Goal: Task Accomplishment & Management: Use online tool/utility

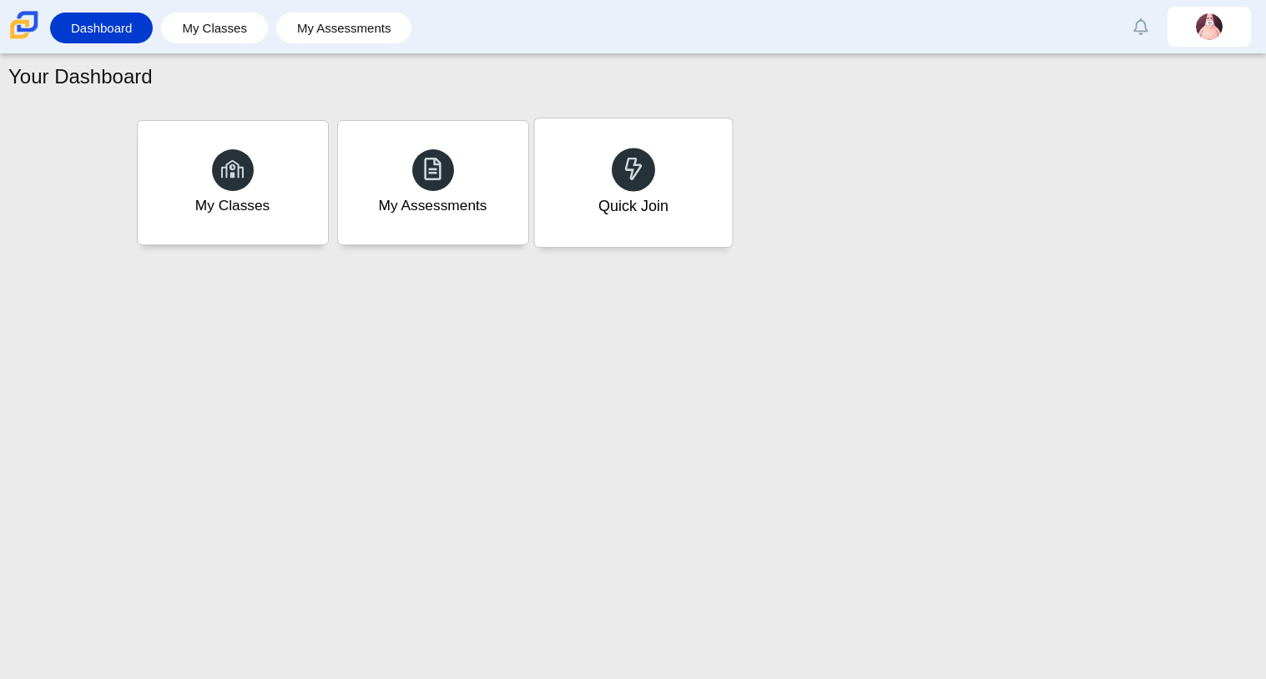
click at [723, 177] on div "Quick Join" at bounding box center [633, 183] width 198 height 129
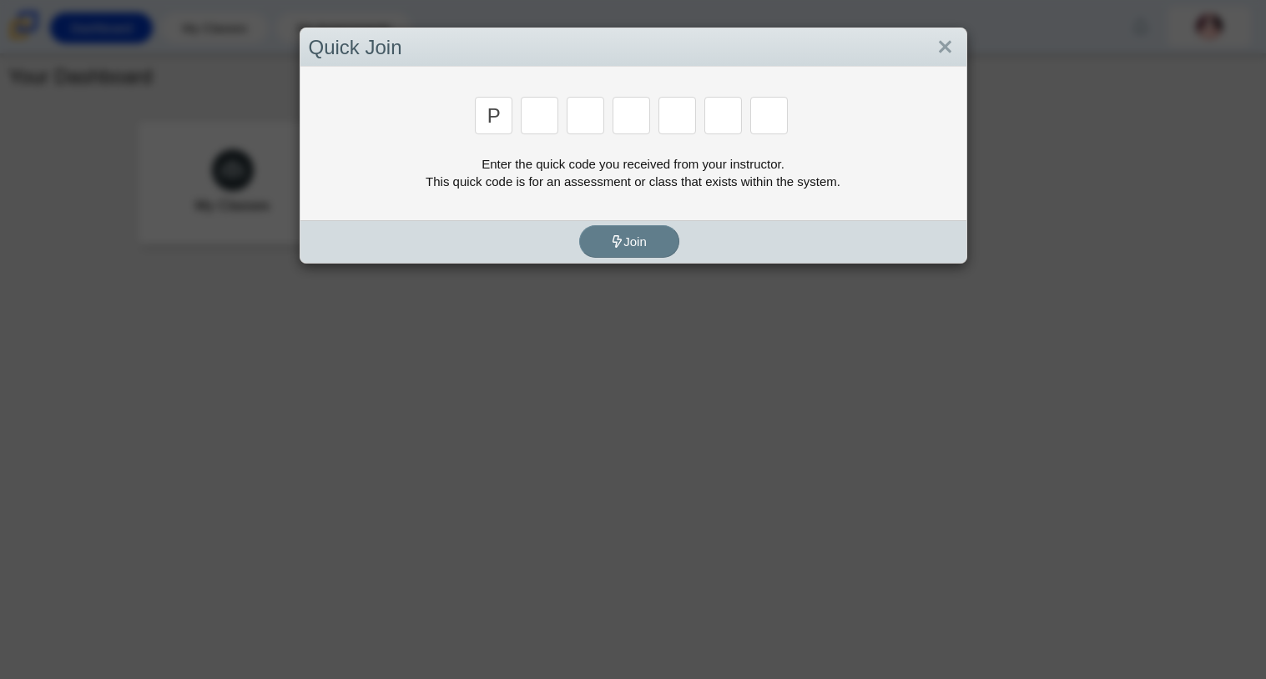
type input "p"
type input "2"
type input "p"
type input "b"
type input "t"
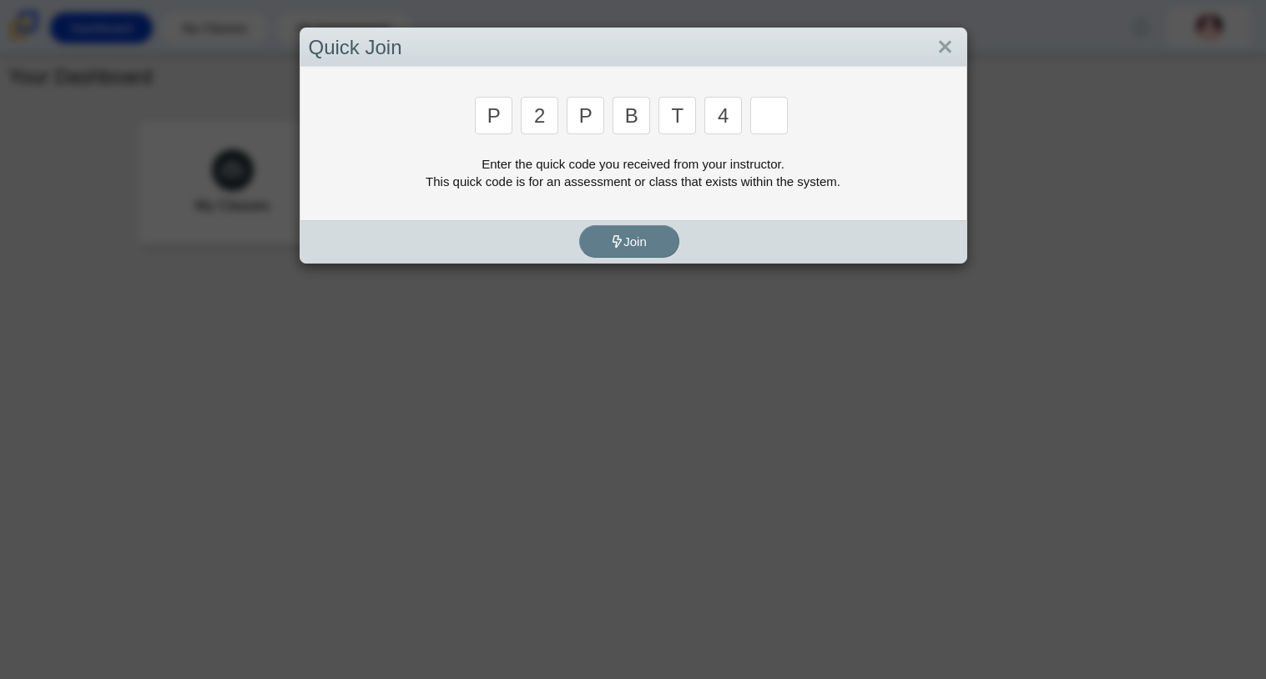
type input "4"
type input "9"
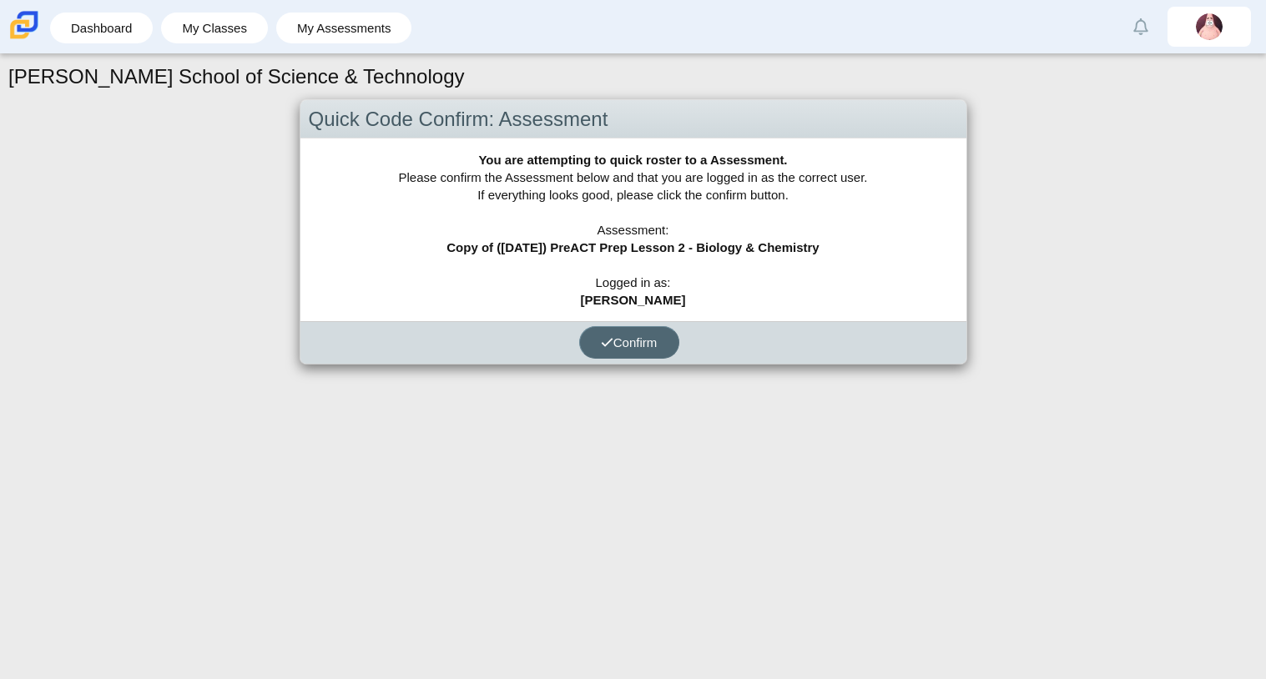
click at [598, 335] on button "Confirm" at bounding box center [629, 342] width 100 height 33
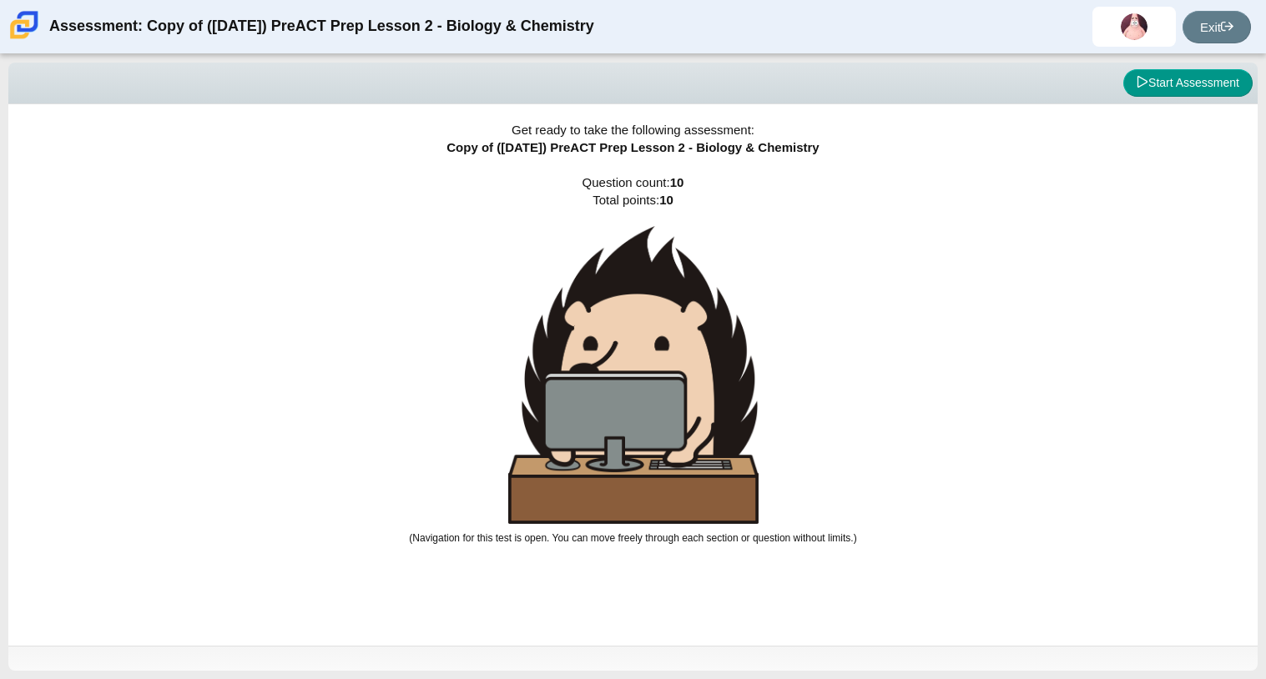
click at [752, 366] on img at bounding box center [633, 375] width 250 height 298
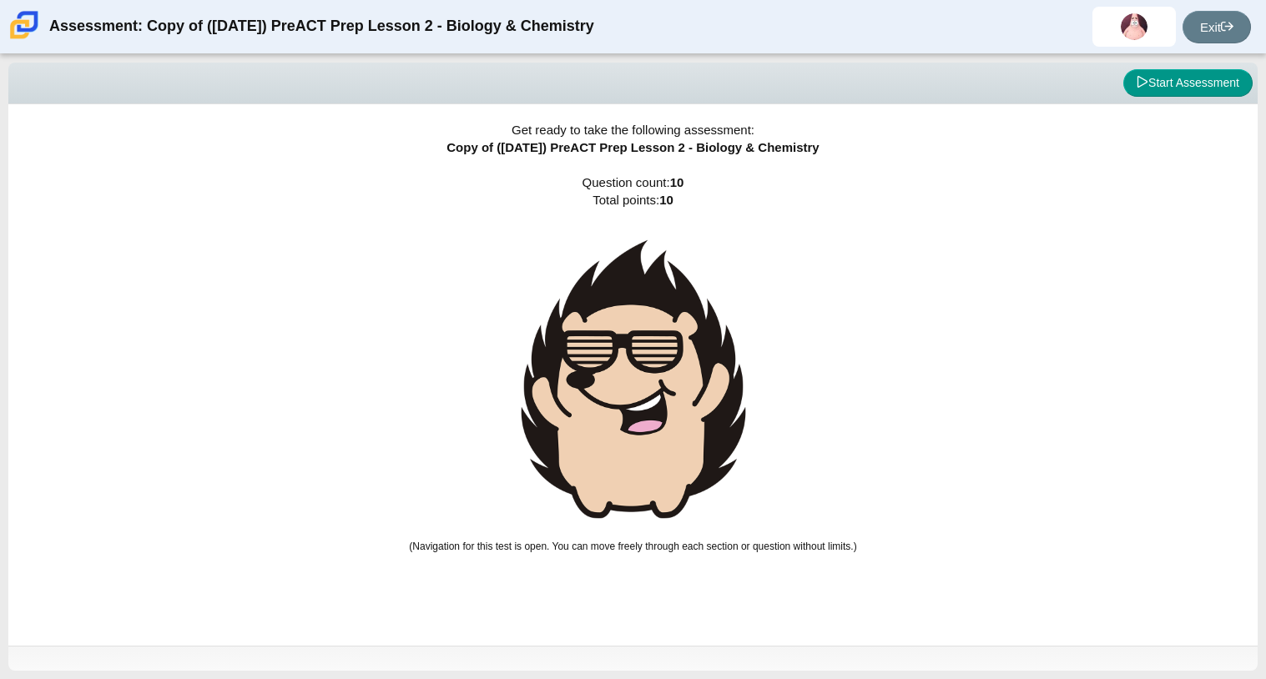
click at [752, 366] on img at bounding box center [633, 379] width 250 height 306
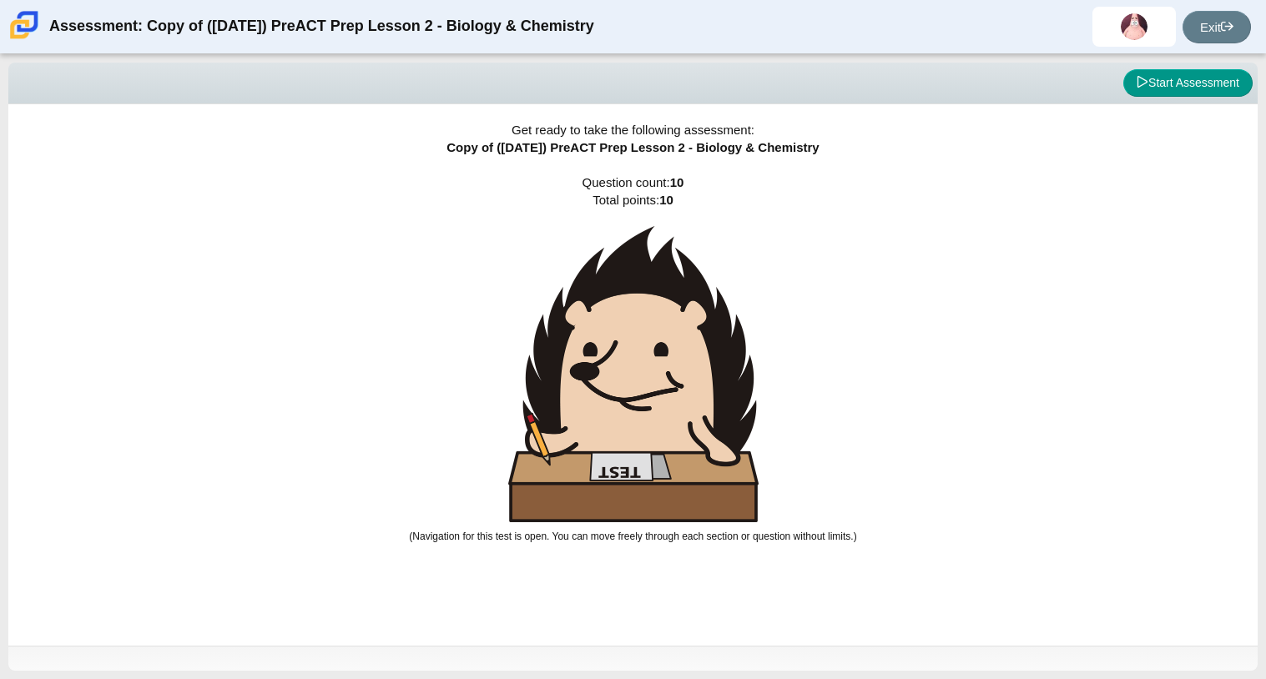
click at [752, 366] on img at bounding box center [633, 374] width 250 height 296
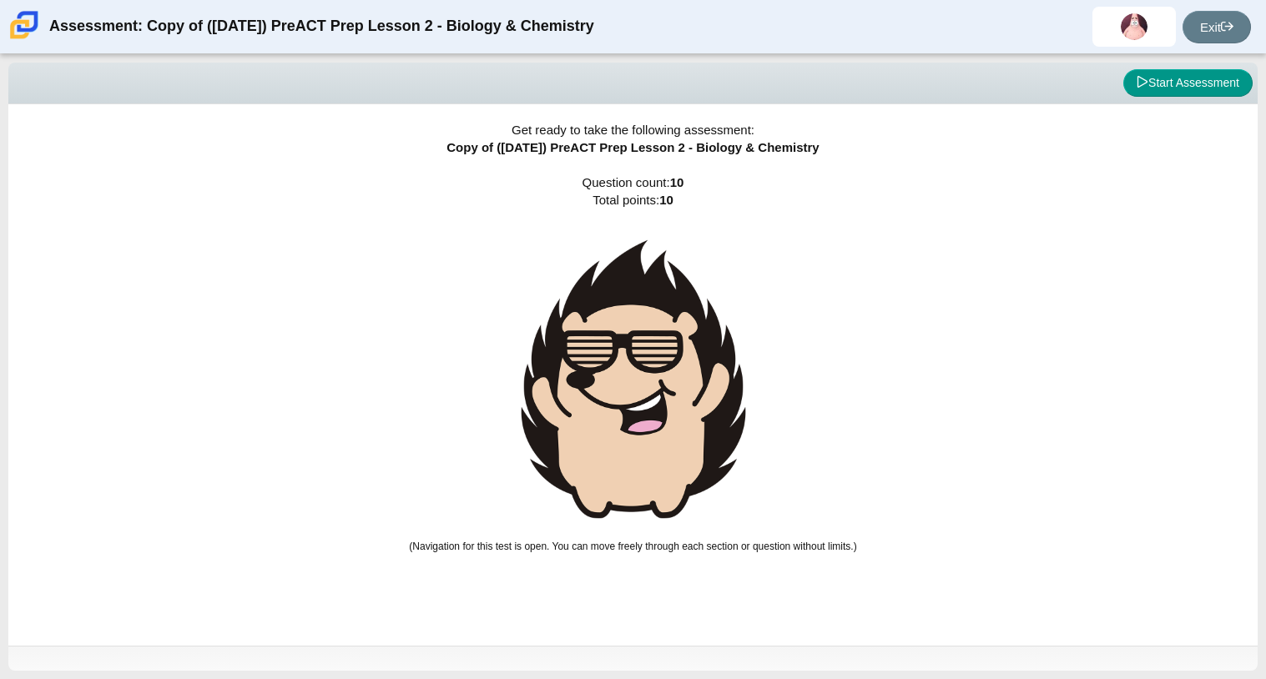
click at [752, 366] on img at bounding box center [633, 379] width 250 height 306
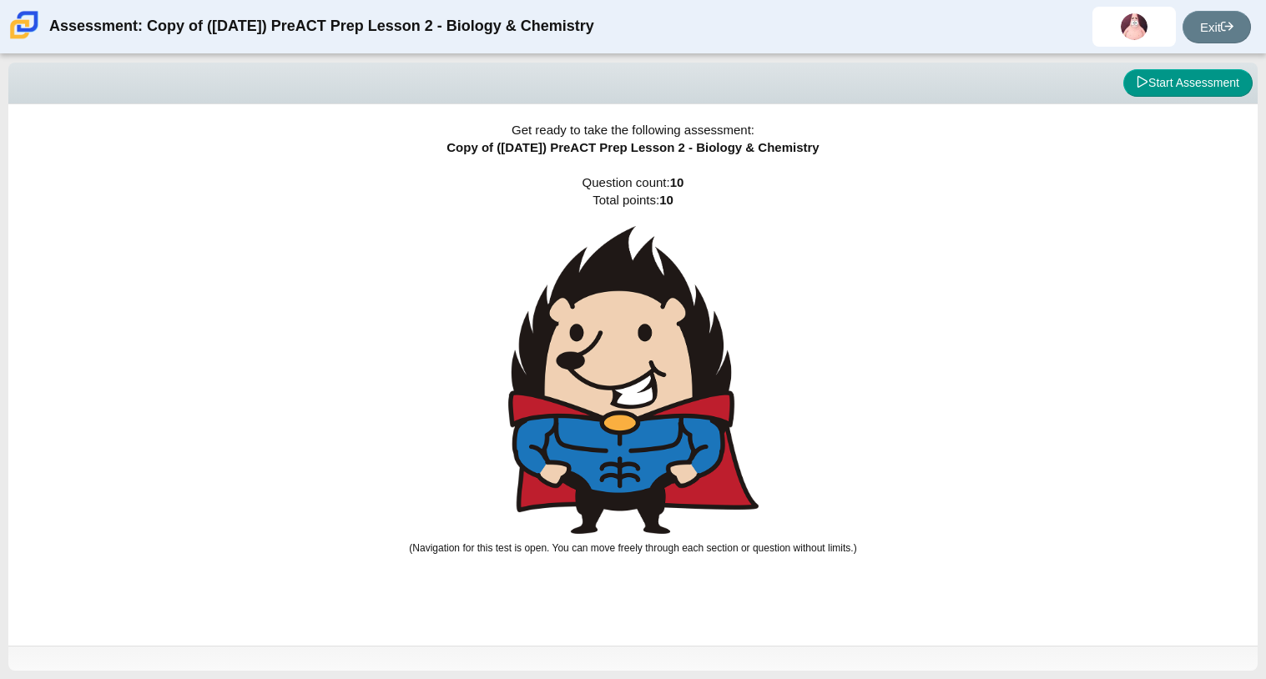
click at [771, 374] on div "Get ready to take the following assessment: Copy of ([DATE]) PreACT Prep Lesson…" at bounding box center [632, 375] width 1249 height 542
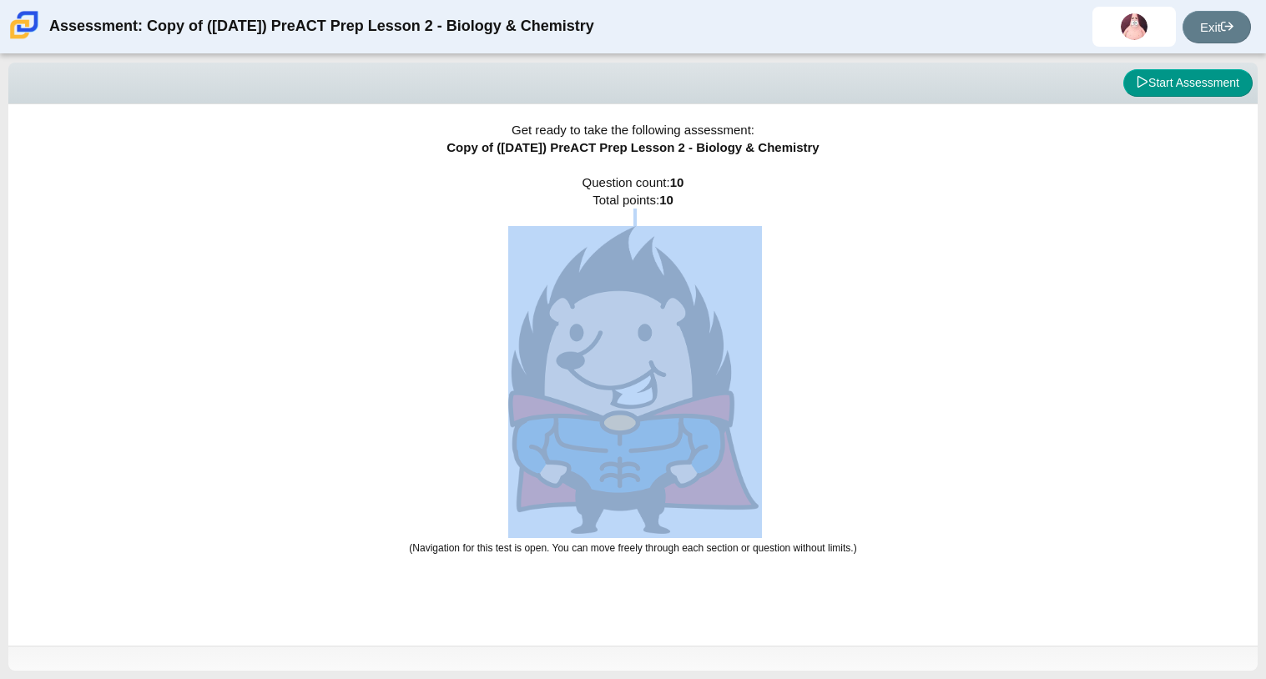
click at [771, 374] on div "Get ready to take the following assessment: Copy of ([DATE]) PreACT Prep Lesson…" at bounding box center [632, 375] width 1249 height 542
click at [820, 447] on div "Get ready to take the following assessment: Copy of ([DATE]) PreACT Prep Lesson…" at bounding box center [632, 375] width 1249 height 542
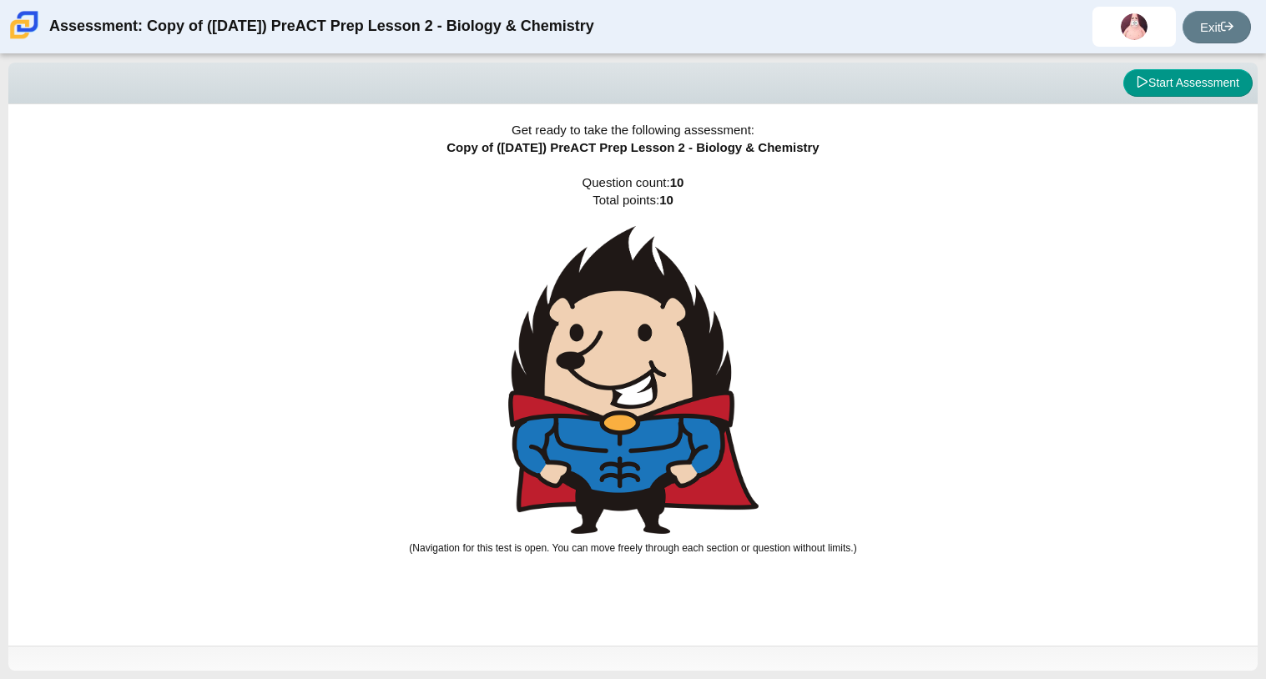
click at [820, 447] on div "Get ready to take the following assessment: Copy of ([DATE]) PreACT Prep Lesson…" at bounding box center [632, 375] width 1249 height 542
click at [954, 408] on div "Get ready to take the following assessment: Copy of ([DATE]) PreACT Prep Lesson…" at bounding box center [632, 375] width 1249 height 542
click at [407, 437] on div "Get ready to take the following assessment: Copy of ([DATE]) PreACT Prep Lesson…" at bounding box center [632, 375] width 1249 height 542
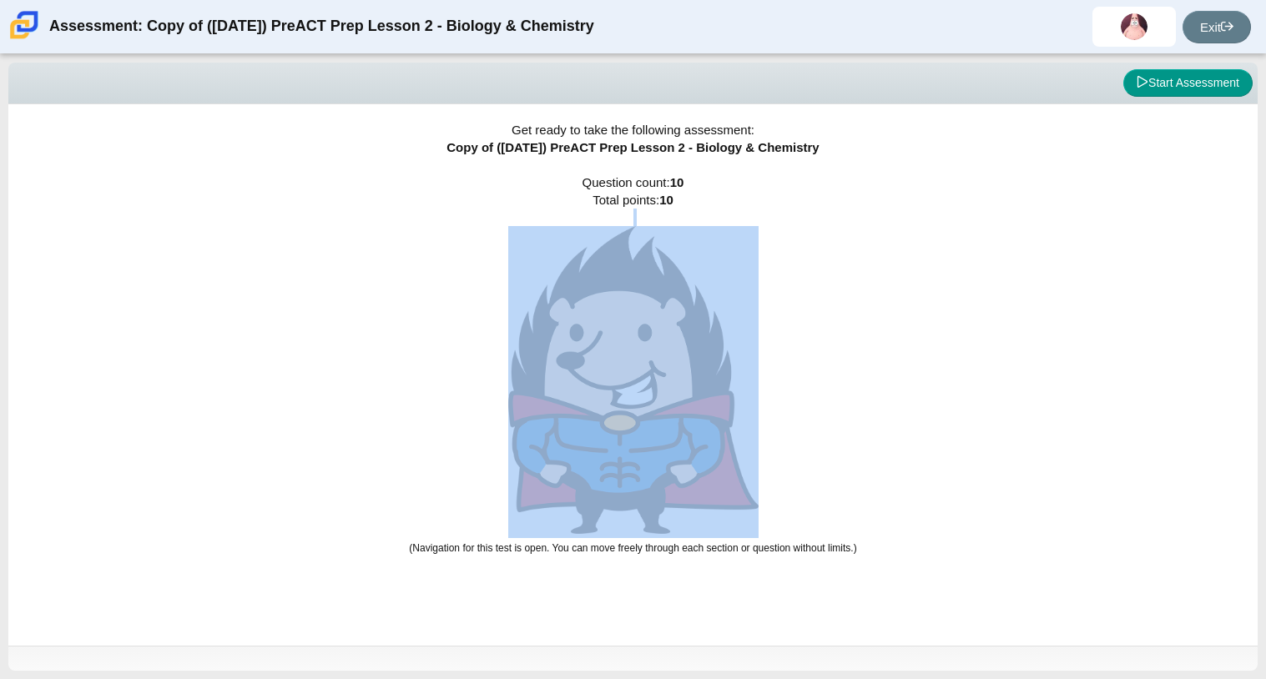
click at [407, 437] on div "Get ready to take the following assessment: Copy of ([DATE]) PreACT Prep Lesson…" at bounding box center [632, 375] width 1249 height 542
click at [652, 366] on img at bounding box center [633, 380] width 250 height 308
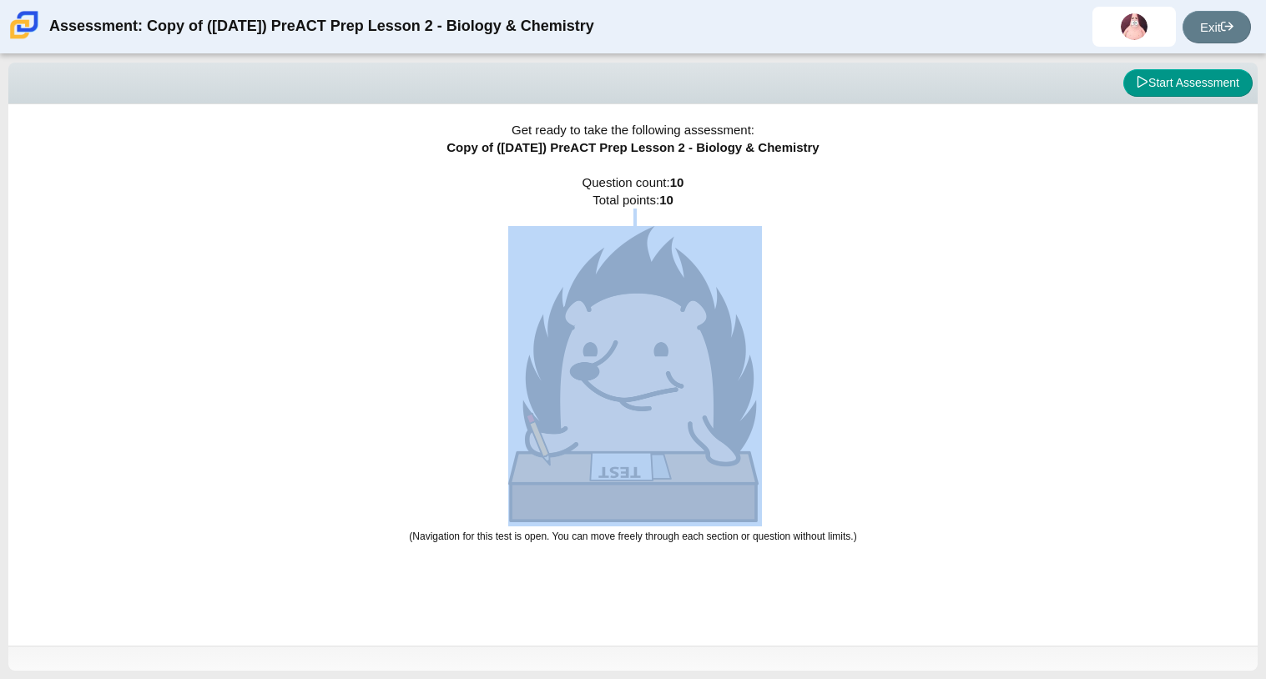
click at [652, 366] on img at bounding box center [633, 374] width 250 height 296
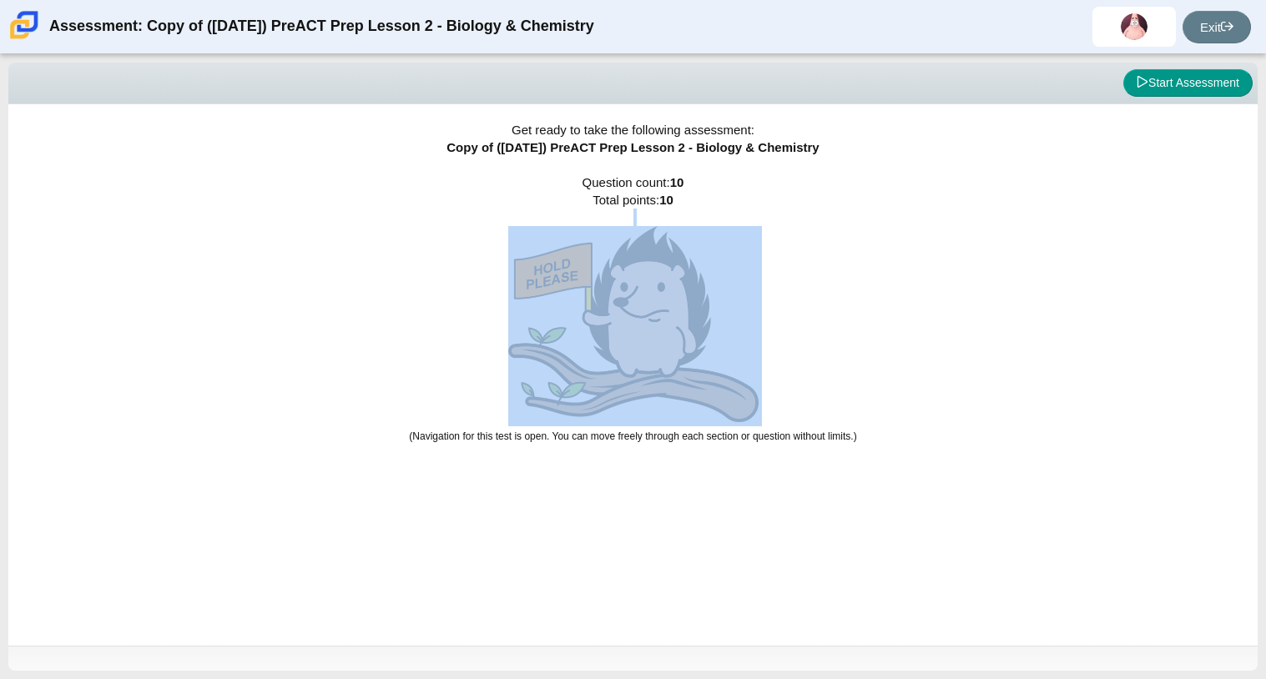
click at [652, 366] on img at bounding box center [633, 324] width 250 height 196
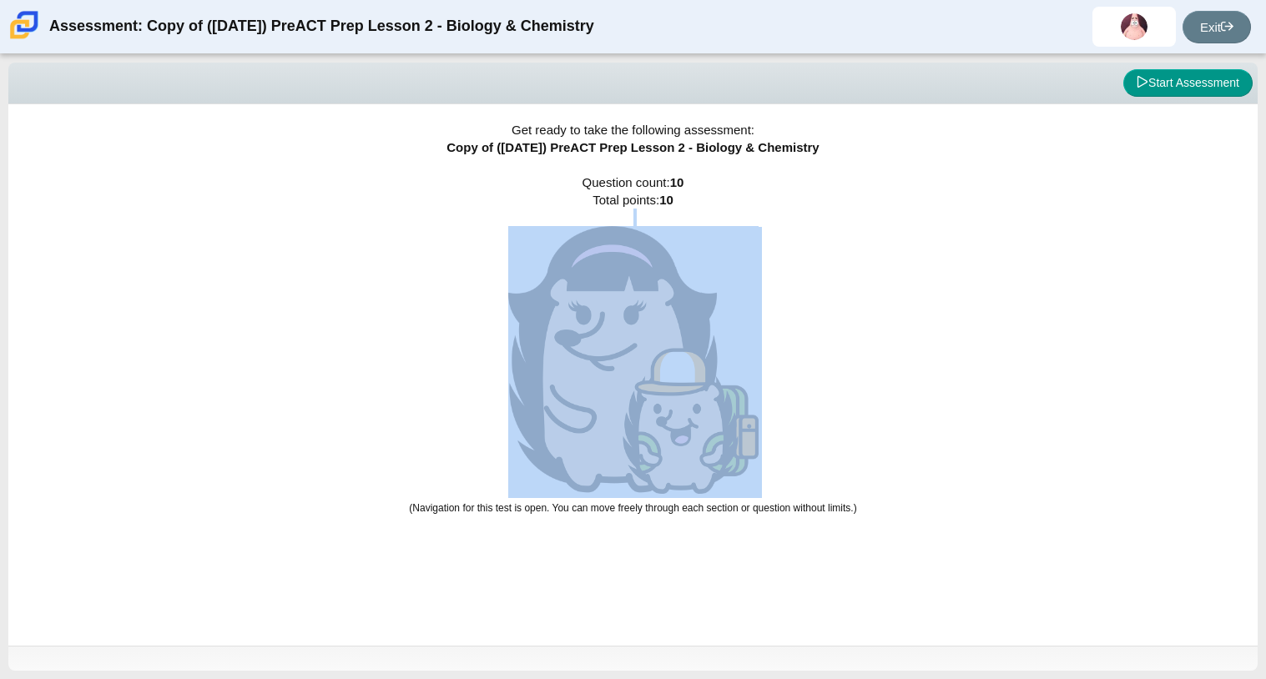
click at [652, 366] on img at bounding box center [633, 360] width 250 height 268
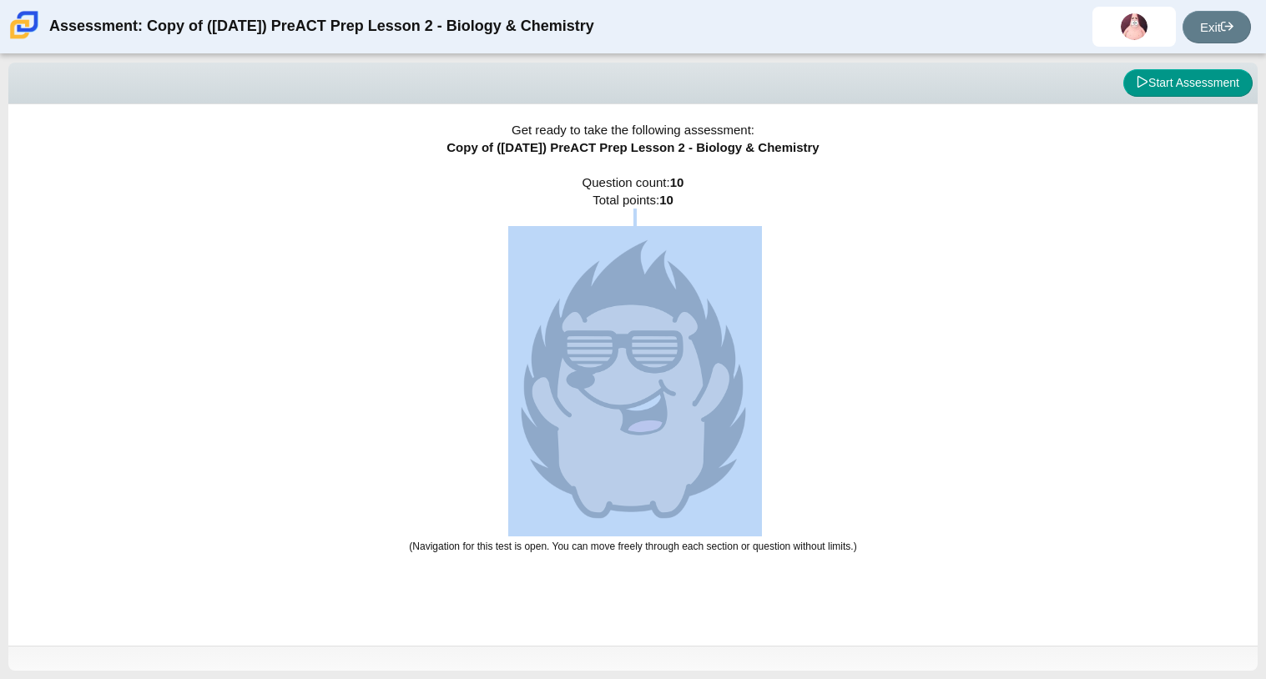
click at [652, 366] on img at bounding box center [633, 379] width 250 height 306
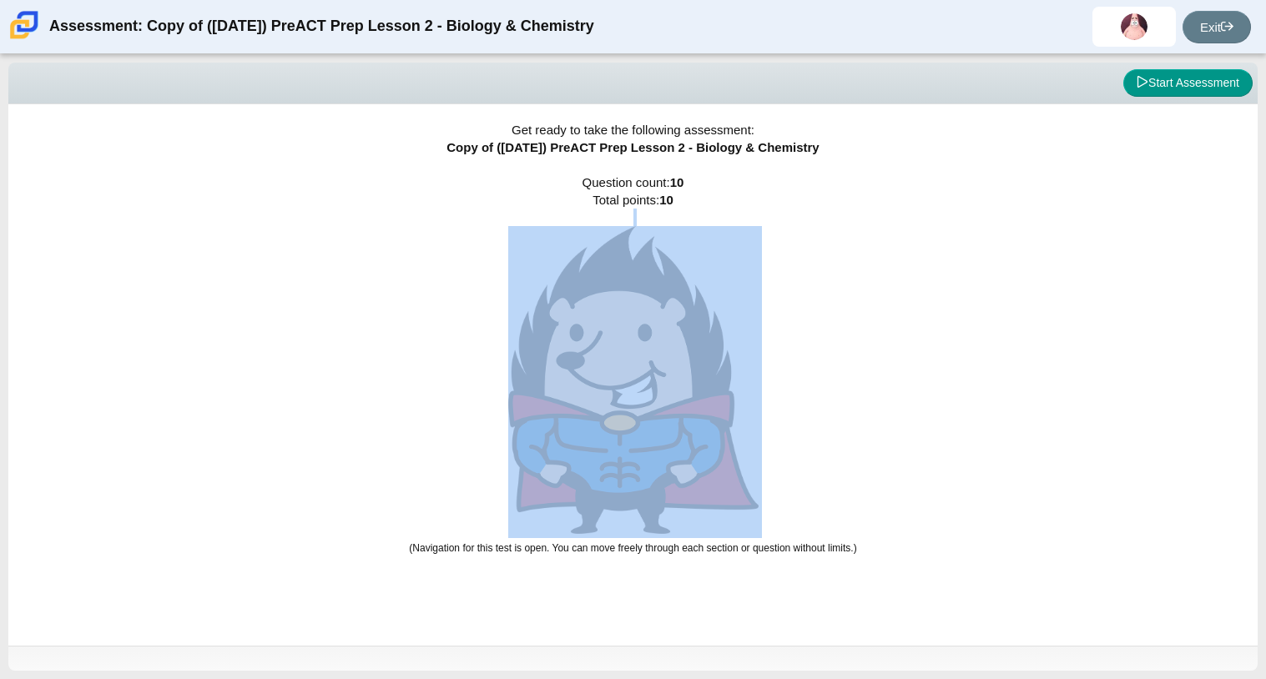
click at [911, 336] on div "Get ready to take the following assessment: Copy of ([DATE]) PreACT Prep Lesson…" at bounding box center [632, 375] width 1249 height 542
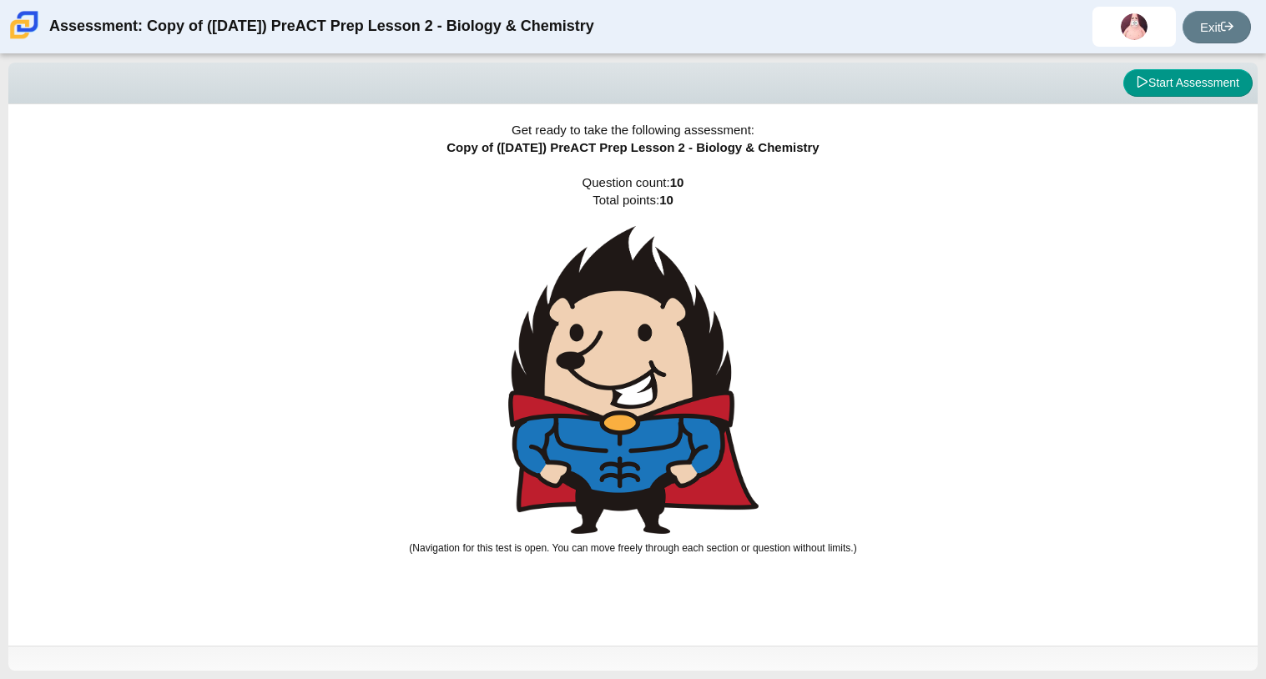
click at [677, 399] on img at bounding box center [633, 380] width 250 height 308
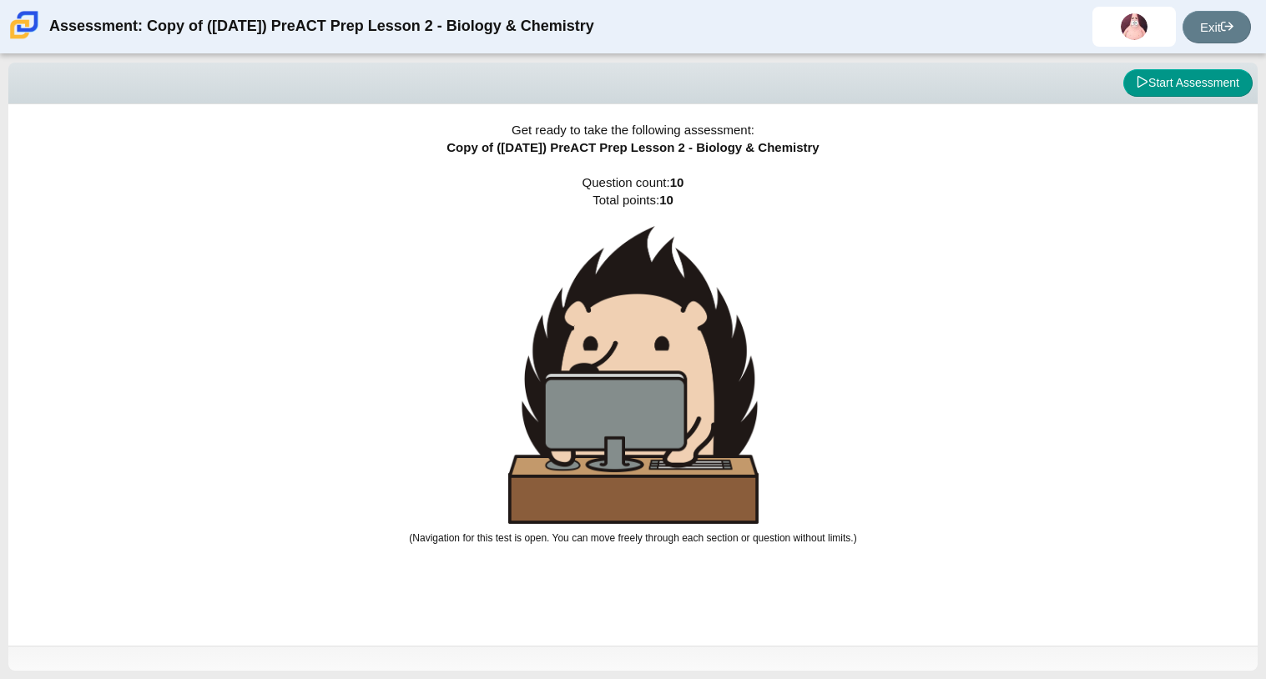
click at [677, 399] on img at bounding box center [633, 375] width 250 height 298
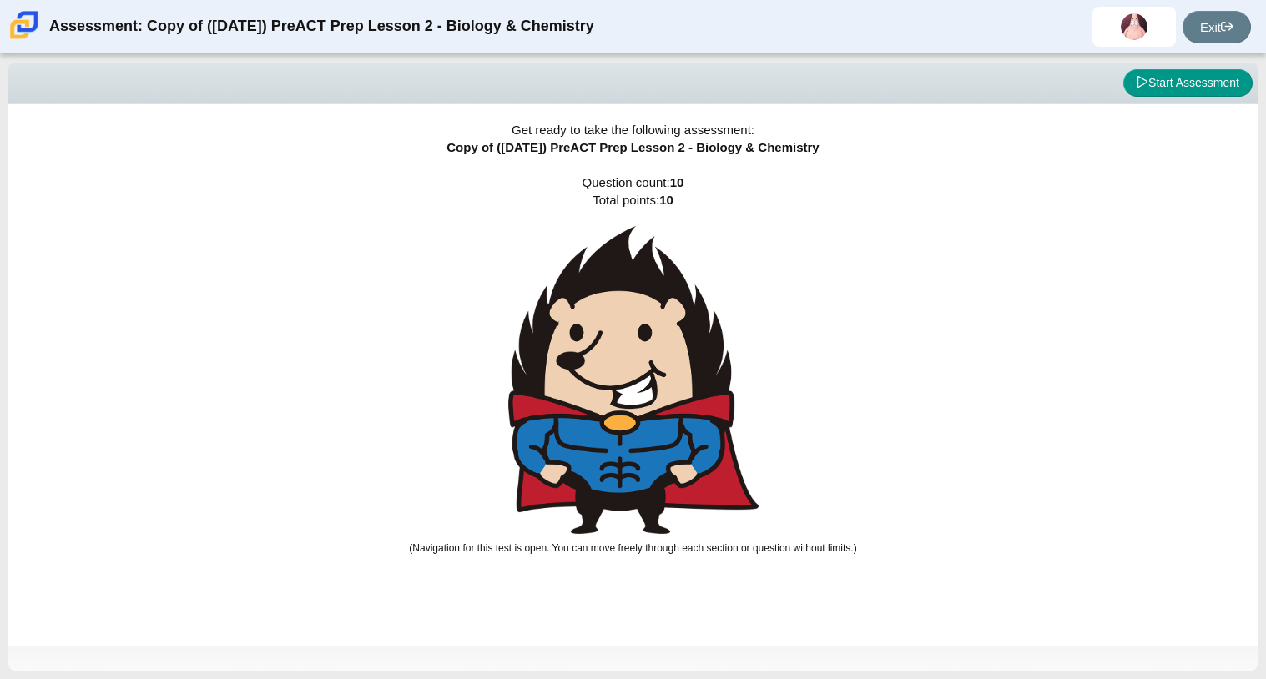
click at [677, 399] on img at bounding box center [633, 380] width 250 height 308
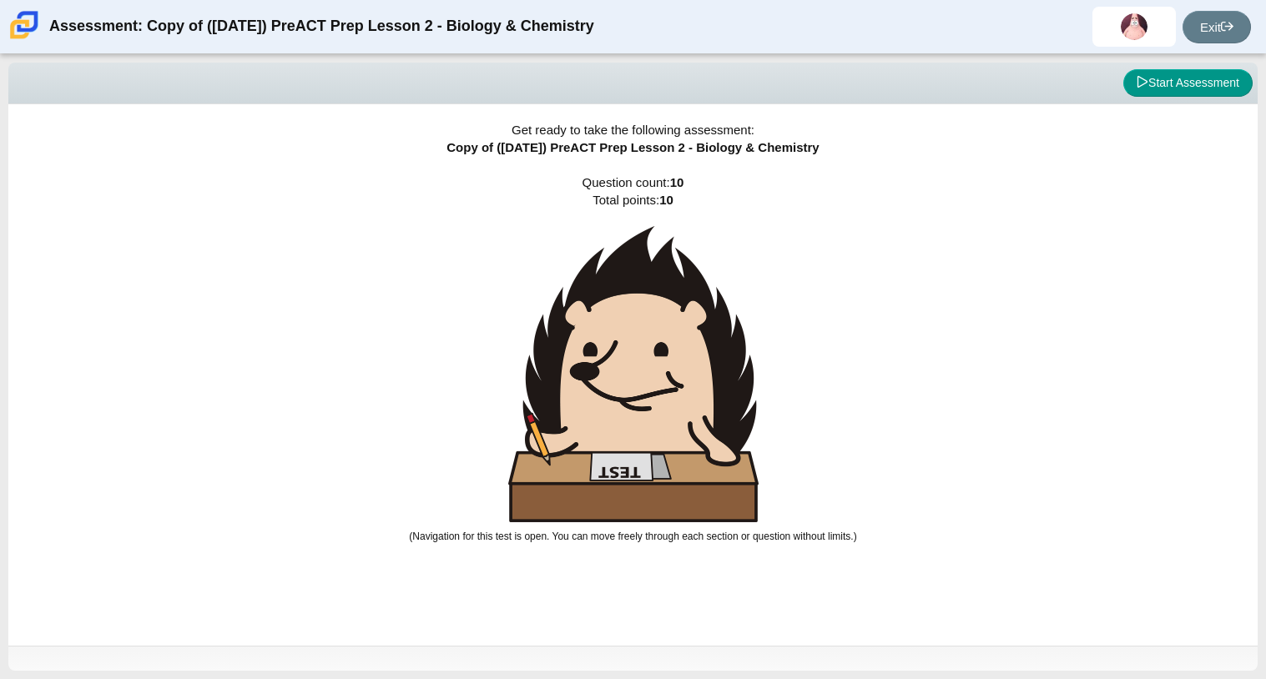
click at [677, 399] on img at bounding box center [633, 374] width 250 height 296
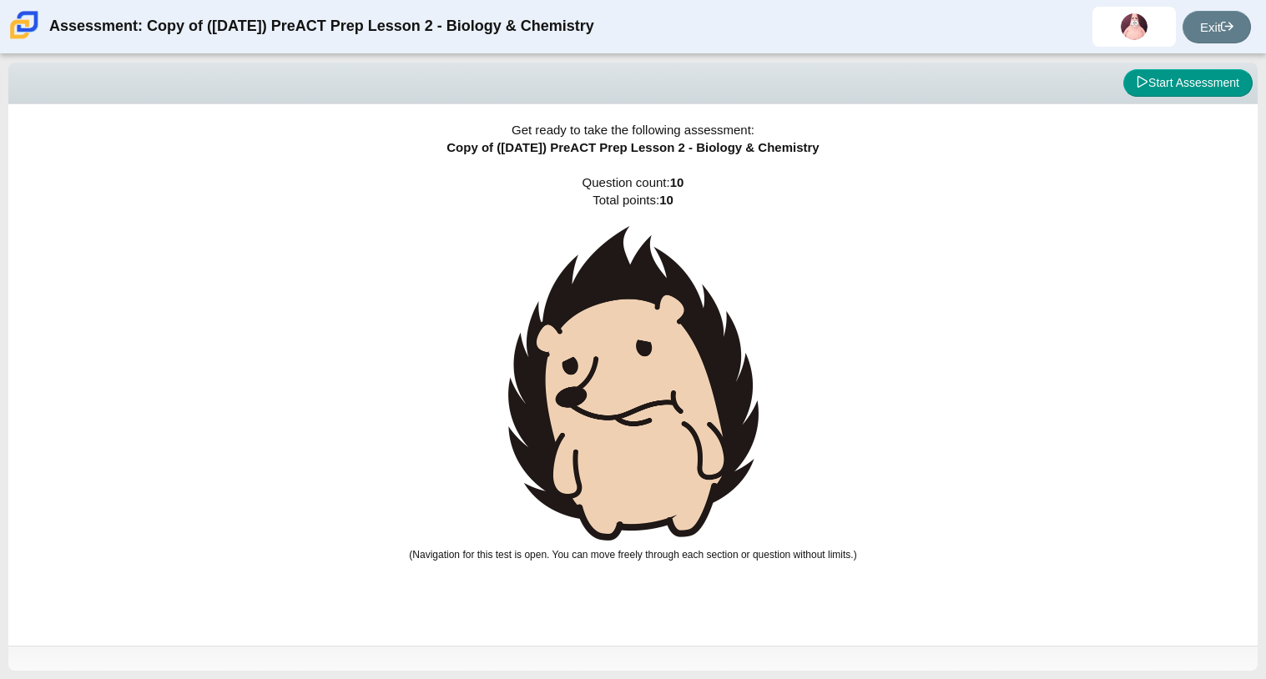
click at [677, 399] on img at bounding box center [633, 383] width 250 height 315
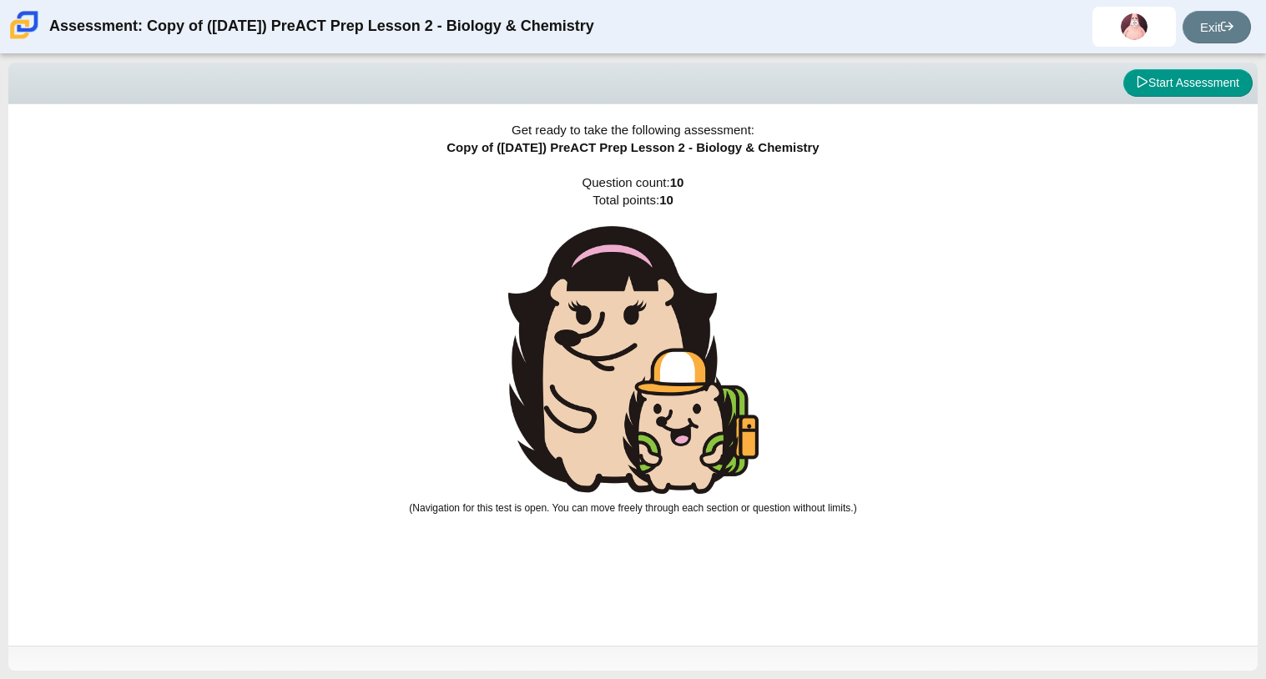
click at [677, 399] on img at bounding box center [633, 360] width 250 height 268
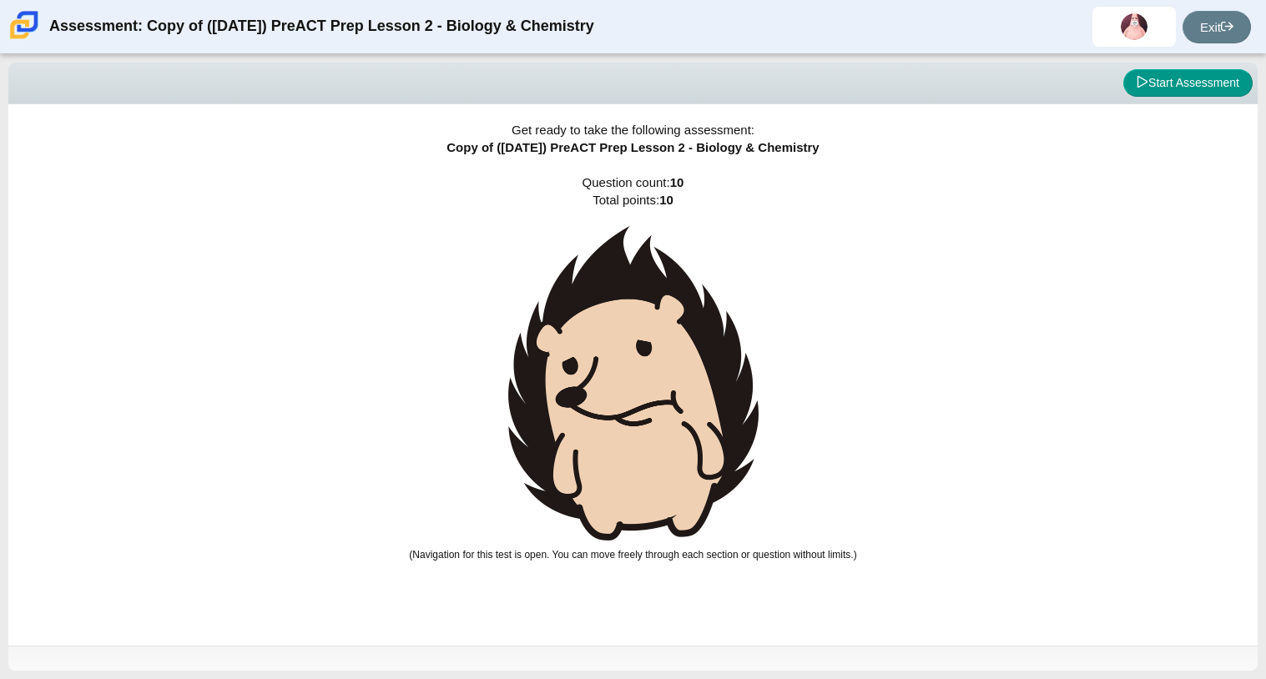
click at [677, 399] on img at bounding box center [633, 383] width 250 height 315
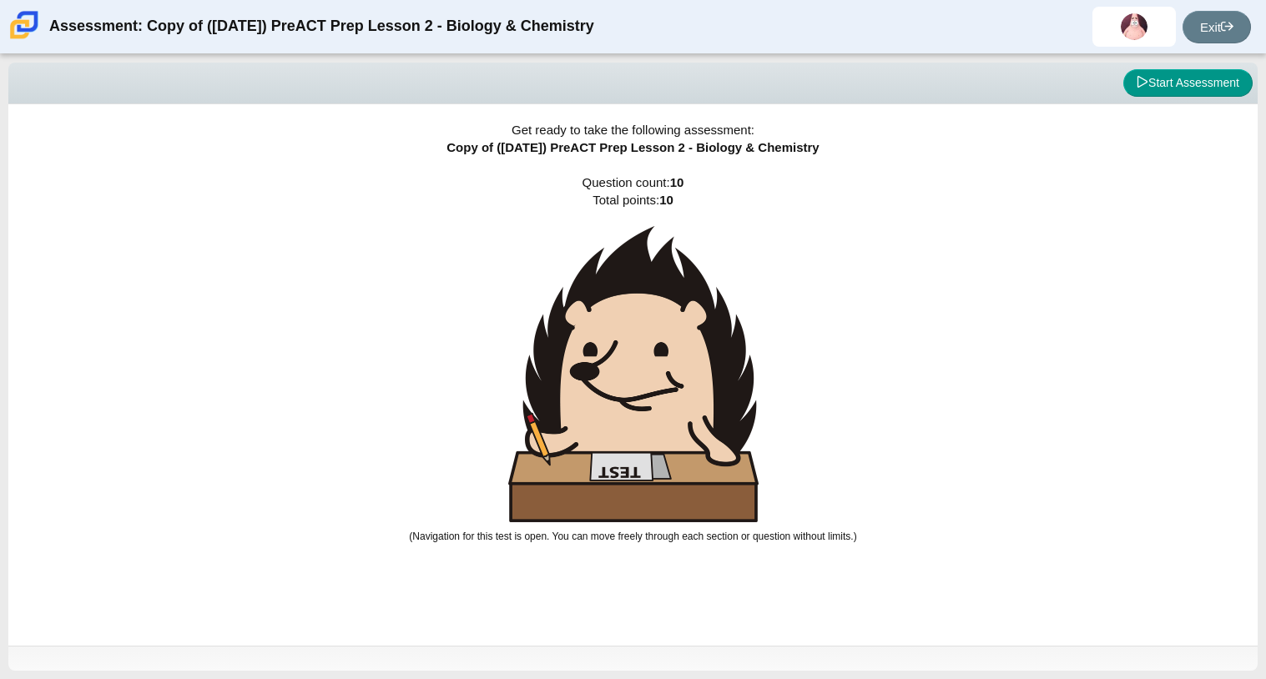
click at [677, 399] on img at bounding box center [633, 374] width 250 height 296
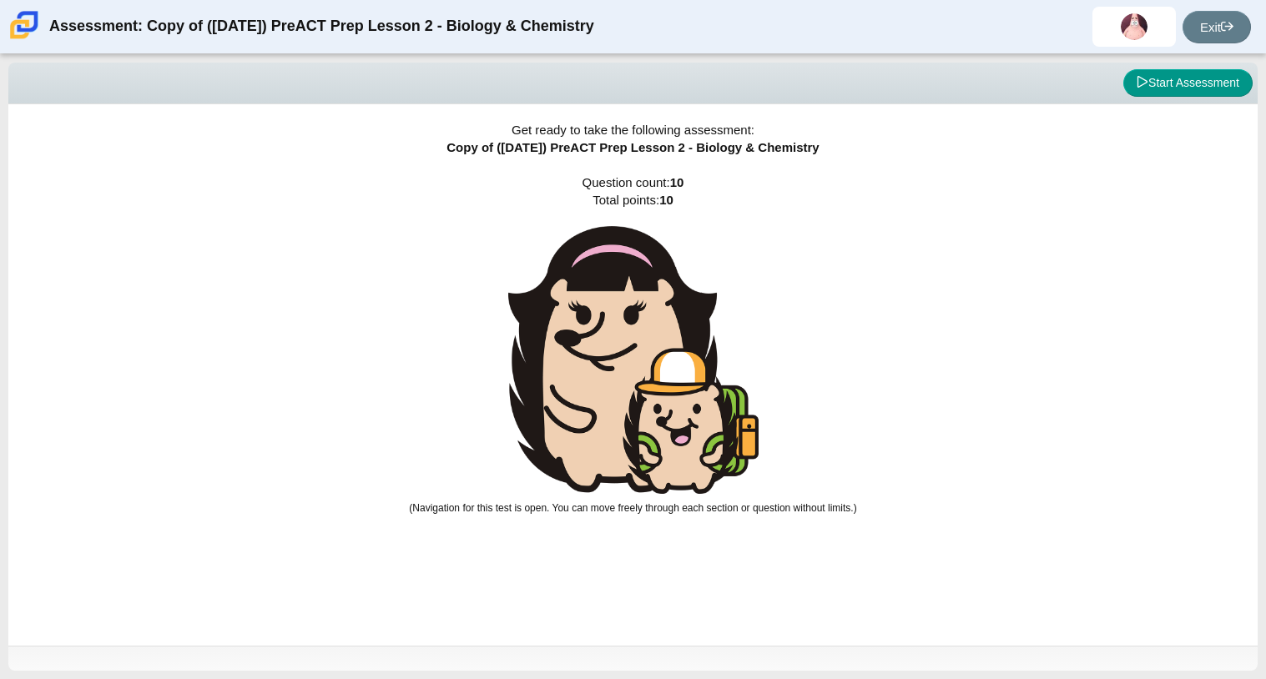
click at [677, 399] on img at bounding box center [633, 360] width 250 height 268
click at [734, 396] on img at bounding box center [633, 360] width 250 height 268
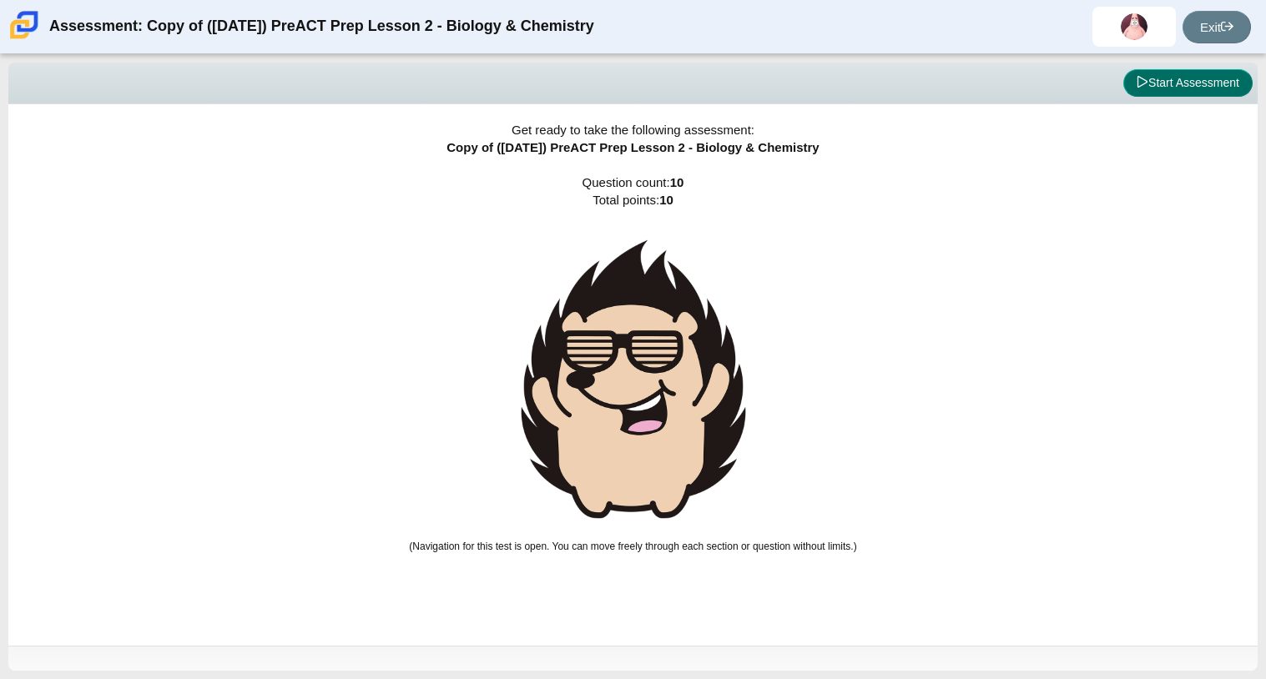
click at [1198, 90] on button "Start Assessment" at bounding box center [1187, 83] width 129 height 28
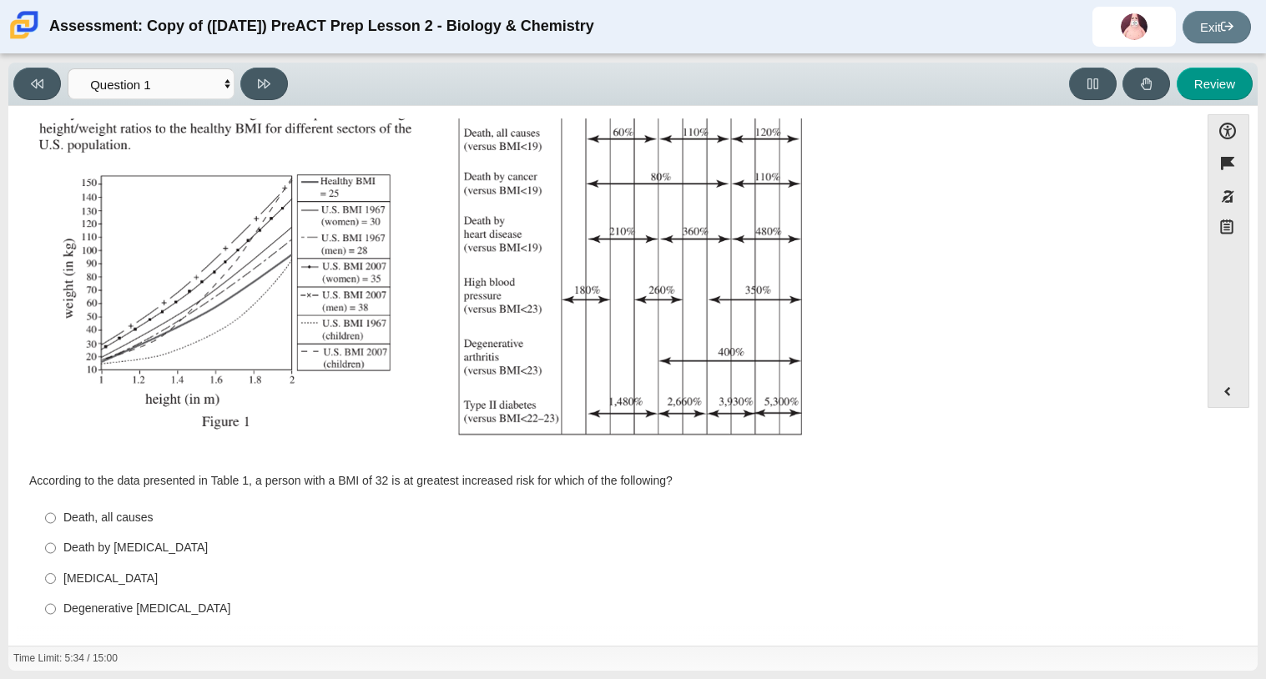
scroll to position [246, 0]
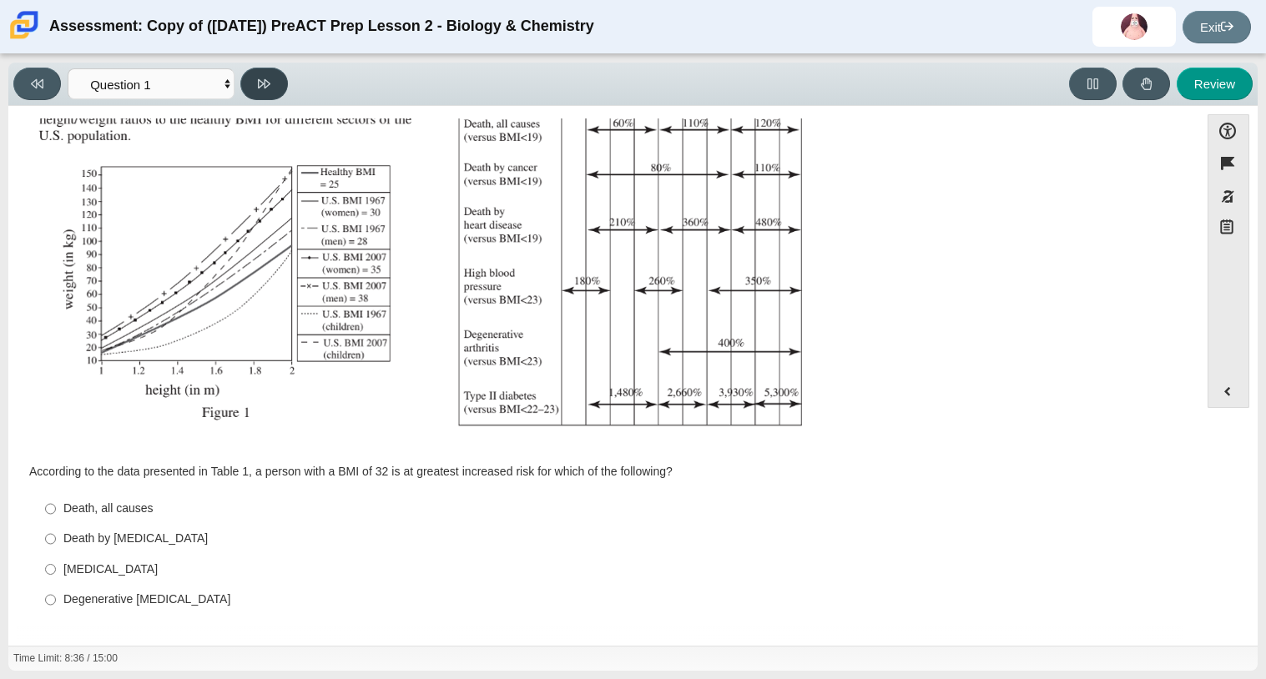
click at [275, 83] on button at bounding box center [264, 84] width 48 height 33
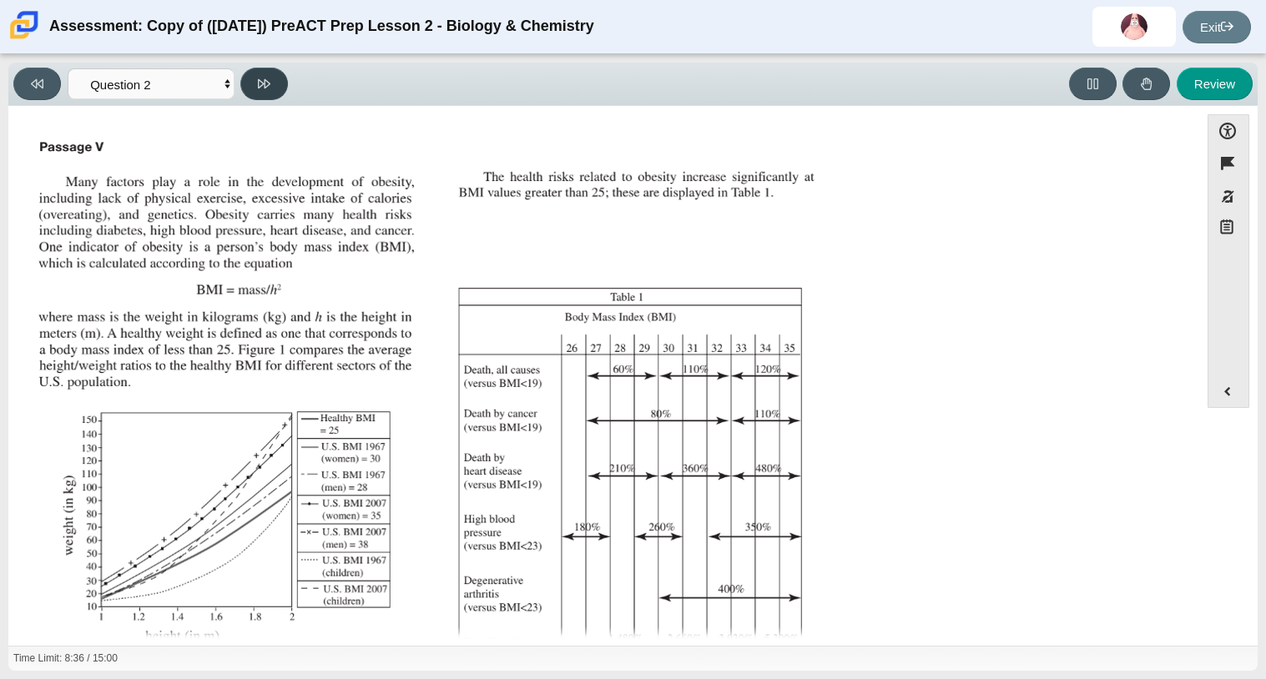
click at [275, 83] on button at bounding box center [264, 84] width 48 height 33
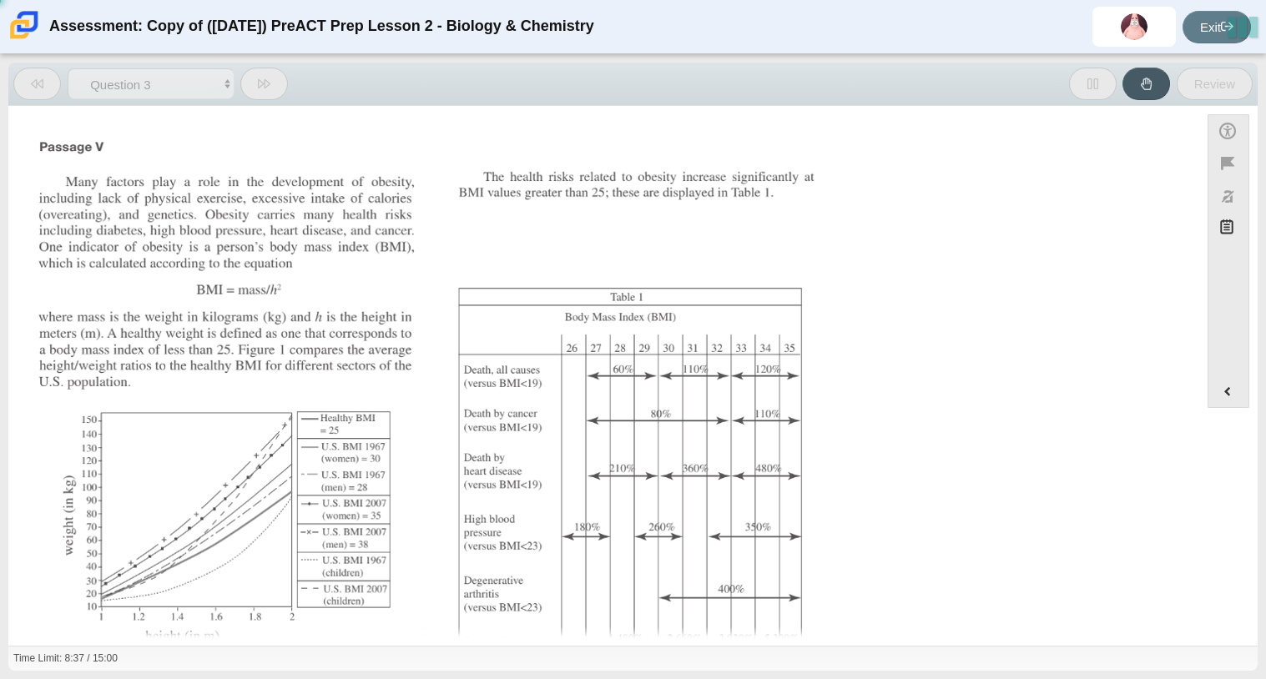
click at [275, 83] on button at bounding box center [264, 84] width 48 height 33
select select "c6558c8b-086a-4b4c-b582-9428309971ba"
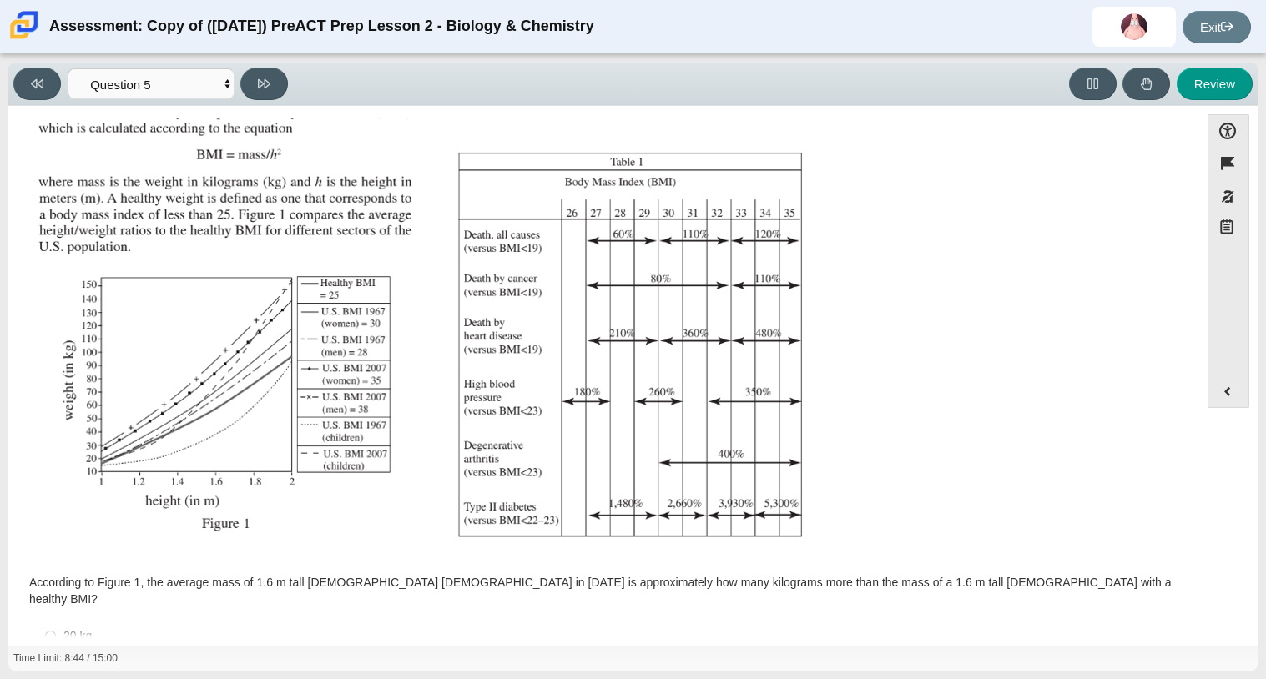
scroll to position [133, 0]
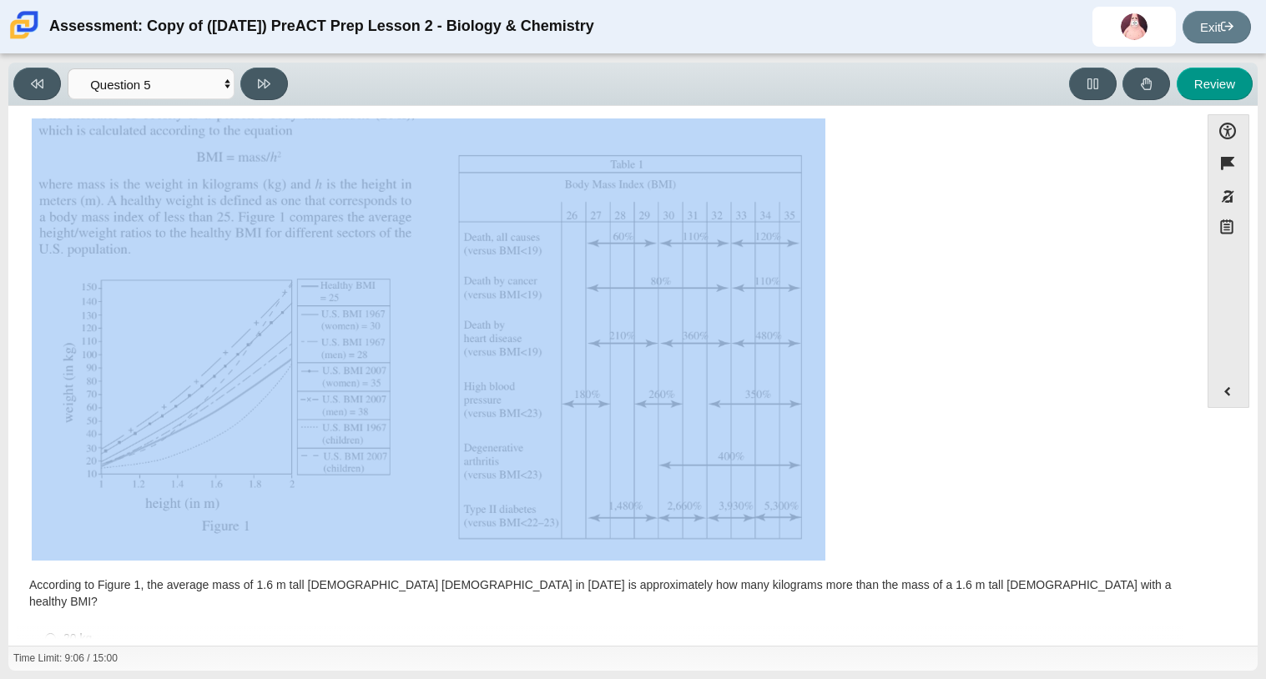
drag, startPoint x: 1181, startPoint y: 356, endPoint x: 1203, endPoint y: 460, distance: 106.6
click at [1203, 460] on div "Accessibility options 09:06 / 15:00 Close Color scheme Font size Zoom Change th…" at bounding box center [633, 374] width 1233 height 521
click at [1146, 445] on div "Assessment items" at bounding box center [604, 281] width 1144 height 560
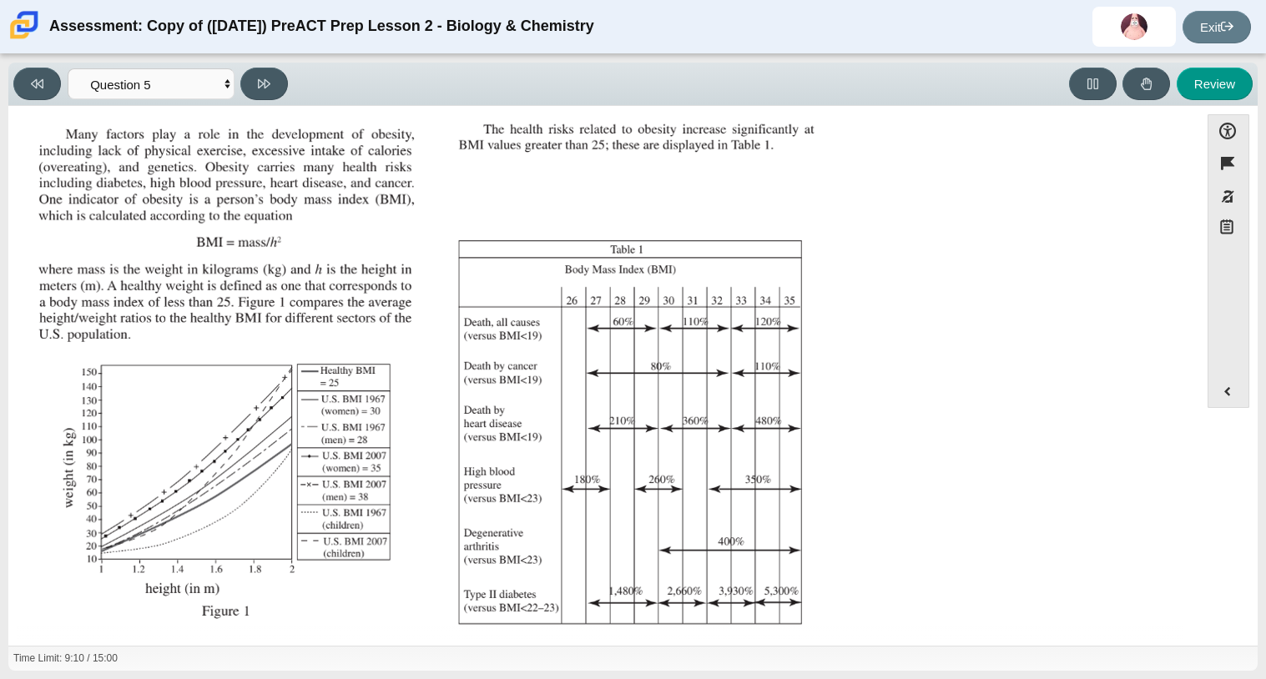
scroll to position [246, 0]
